Goal: Task Accomplishment & Management: Use online tool/utility

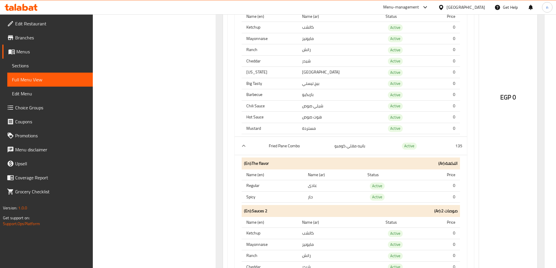
scroll to position [32107, 0]
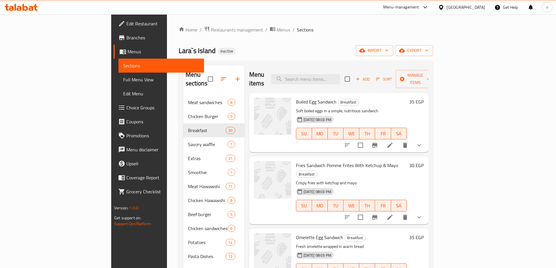
scroll to position [29, 0]
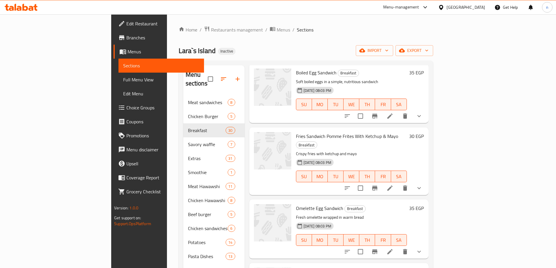
click at [476, 9] on div "[GEOGRAPHIC_DATA]" at bounding box center [466, 7] width 39 height 6
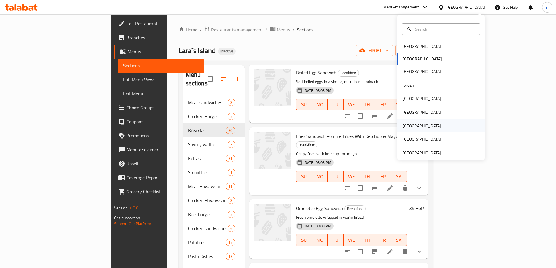
click at [429, 126] on div "[GEOGRAPHIC_DATA]" at bounding box center [441, 125] width 88 height 13
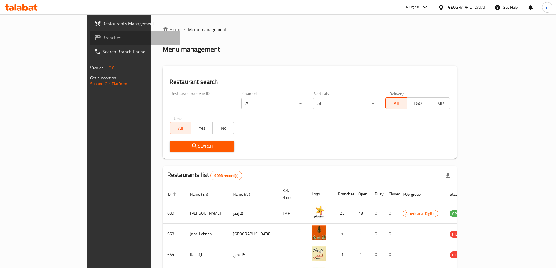
click at [90, 32] on link "Branches" at bounding box center [135, 38] width 91 height 14
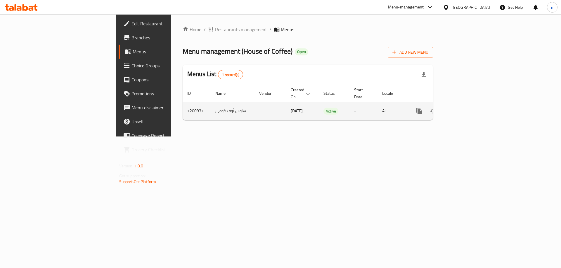
click at [464, 108] on icon "enhanced table" at bounding box center [460, 111] width 7 height 7
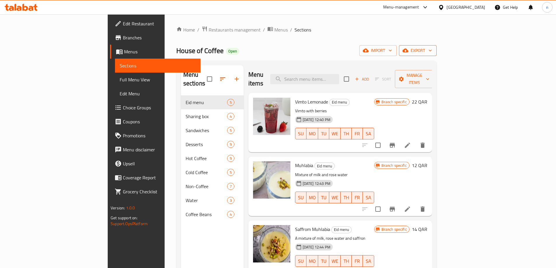
click at [432, 50] on span "export" at bounding box center [418, 50] width 28 height 7
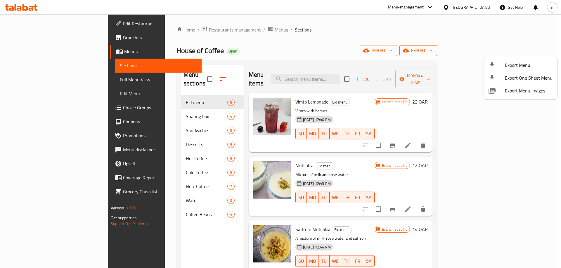
click at [522, 50] on div at bounding box center [280, 134] width 561 height 268
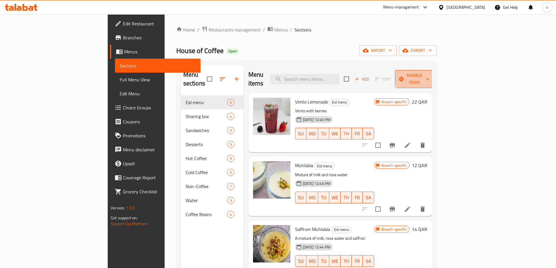
click at [429, 76] on span "Manage items" at bounding box center [415, 79] width 30 height 15
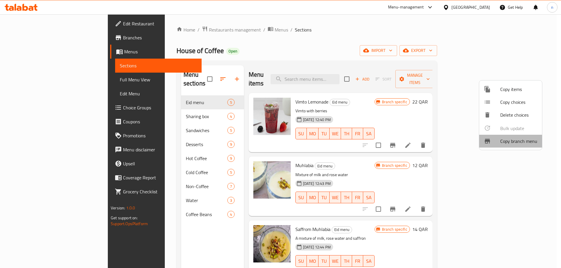
click at [503, 145] on span "Copy branch menu" at bounding box center [518, 141] width 37 height 7
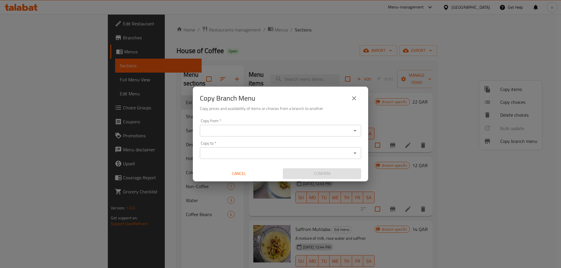
click at [270, 128] on input "Copy from   *" at bounding box center [275, 131] width 148 height 8
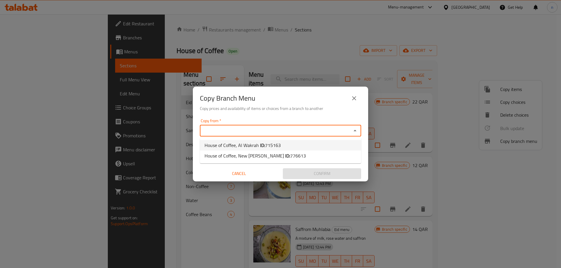
click at [276, 143] on span "715163" at bounding box center [273, 145] width 16 height 9
type input "House of Coffee, Al Wakrah"
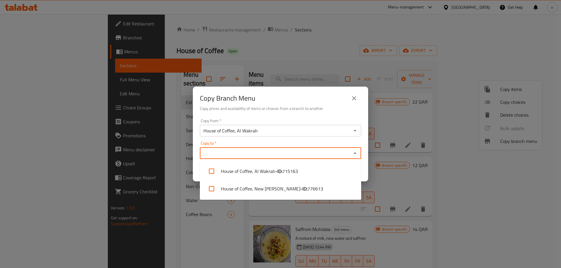
click at [220, 153] on input "Copy to   *" at bounding box center [275, 153] width 148 height 8
click at [242, 191] on li "House of Coffee, New Al Rayyan - ID: 776613" at bounding box center [280, 189] width 161 height 18
checkbox input "true"
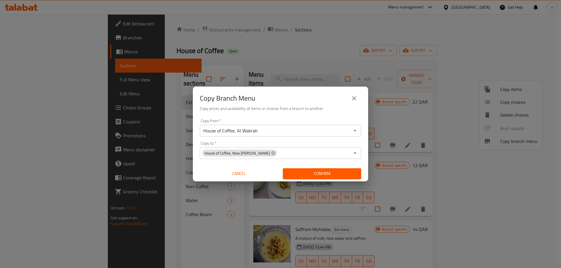
click at [413, 66] on div "Copy Branch Menu Copy prices and availability of items or choices from a branch…" at bounding box center [280, 134] width 561 height 268
click at [304, 173] on span "Confirm" at bounding box center [321, 173] width 69 height 7
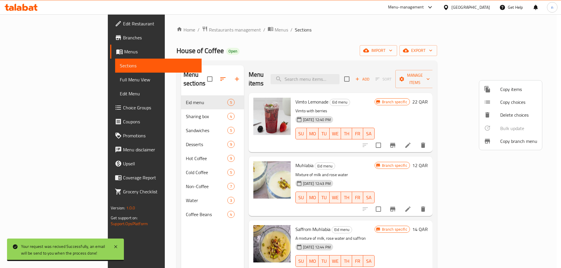
click at [45, 39] on div at bounding box center [280, 134] width 561 height 268
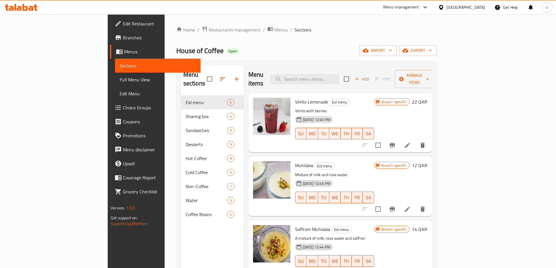
click at [123, 36] on span "Branches" at bounding box center [159, 37] width 73 height 7
